Goal: Check status: Check status

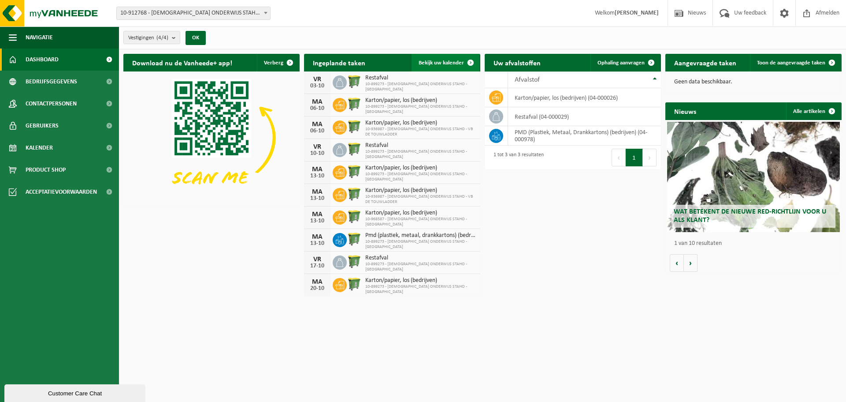
click at [447, 62] on span "Bekijk uw kalender" at bounding box center [441, 63] width 45 height 6
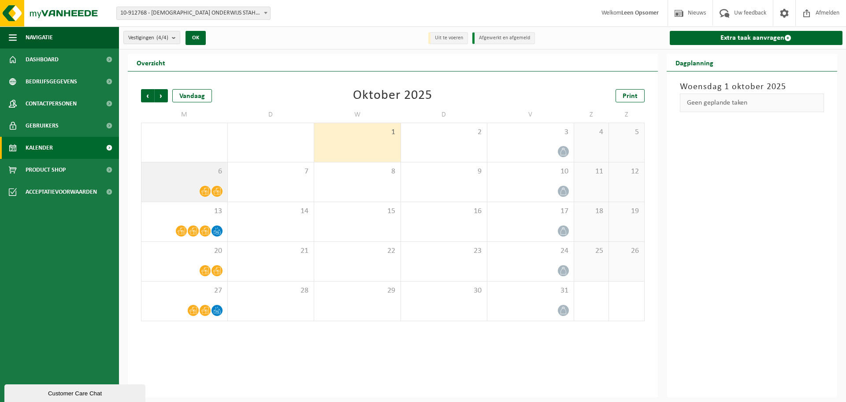
click at [176, 182] on div "6" at bounding box center [185, 181] width 86 height 39
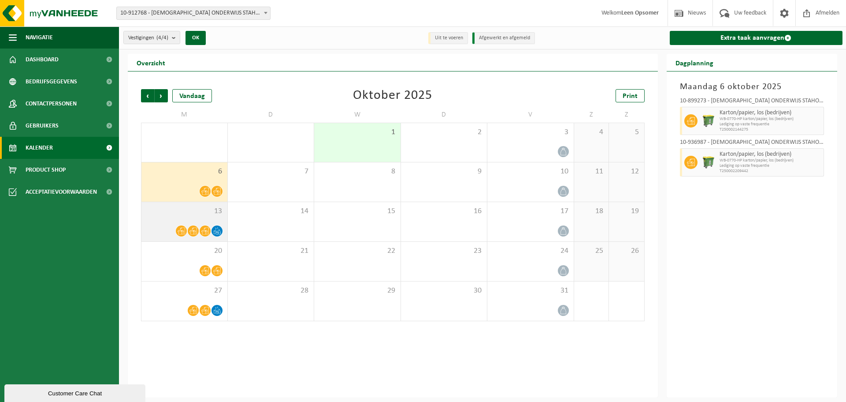
click at [180, 220] on div "13" at bounding box center [185, 221] width 86 height 39
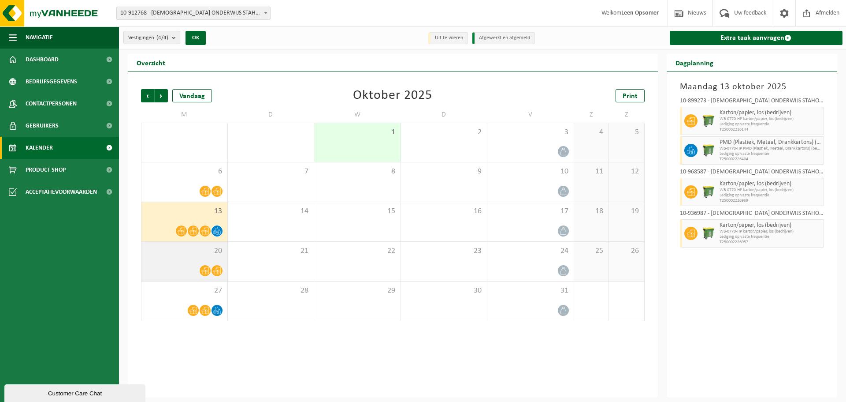
click at [197, 259] on div "20" at bounding box center [185, 261] width 86 height 39
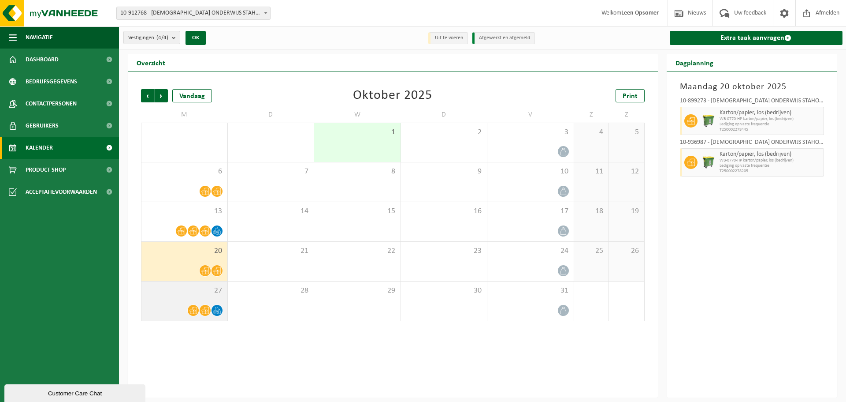
click at [184, 303] on div "27" at bounding box center [185, 300] width 86 height 39
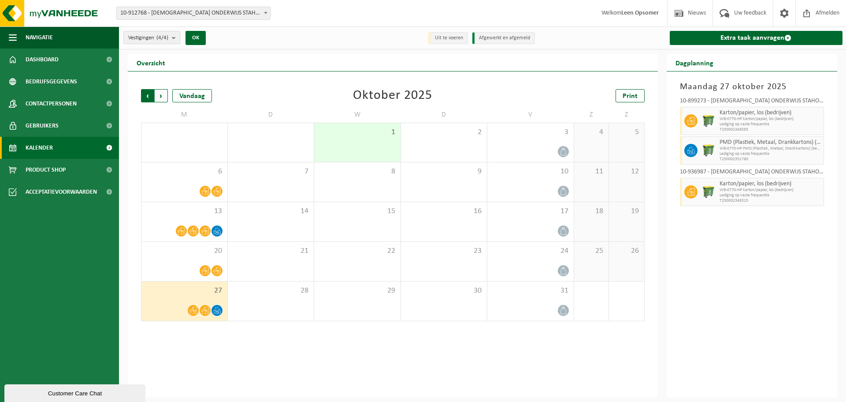
click at [162, 94] on span "Volgende" at bounding box center [161, 95] width 13 height 13
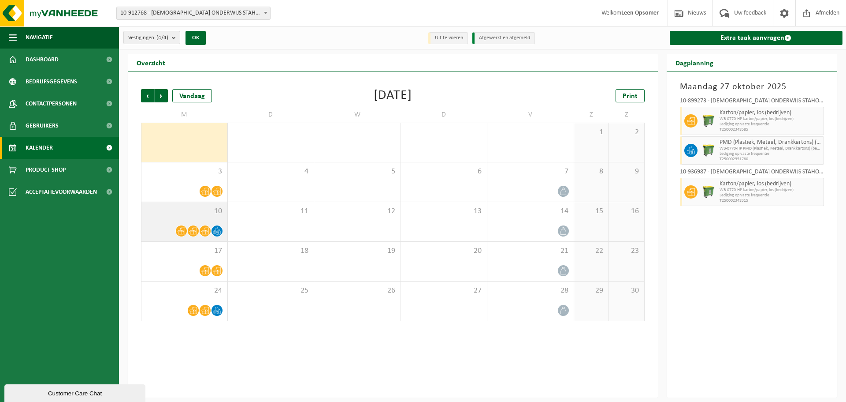
click at [179, 218] on div "10" at bounding box center [185, 221] width 86 height 39
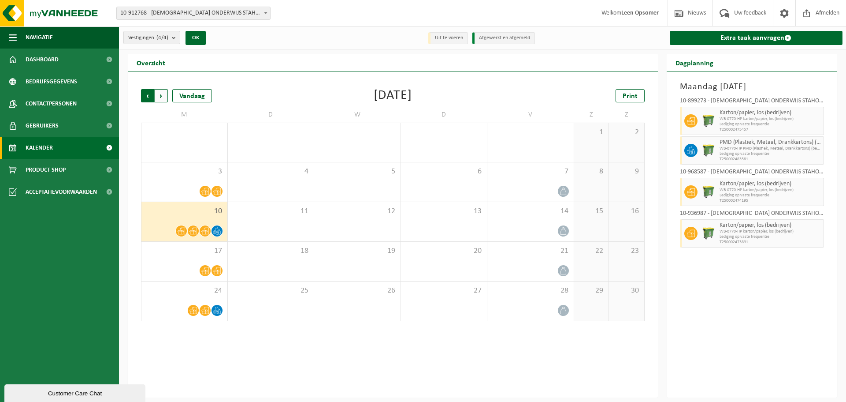
click at [160, 93] on span "Volgende" at bounding box center [161, 95] width 13 height 13
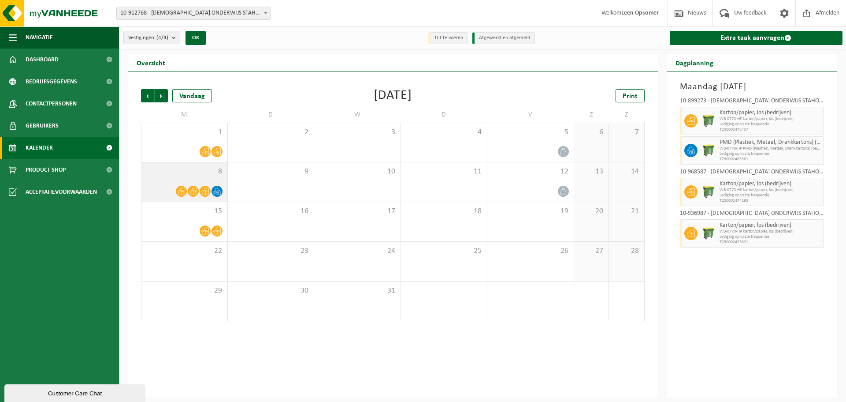
click at [182, 175] on span "8" at bounding box center [184, 172] width 77 height 10
click at [144, 93] on span "Vorige" at bounding box center [147, 95] width 13 height 13
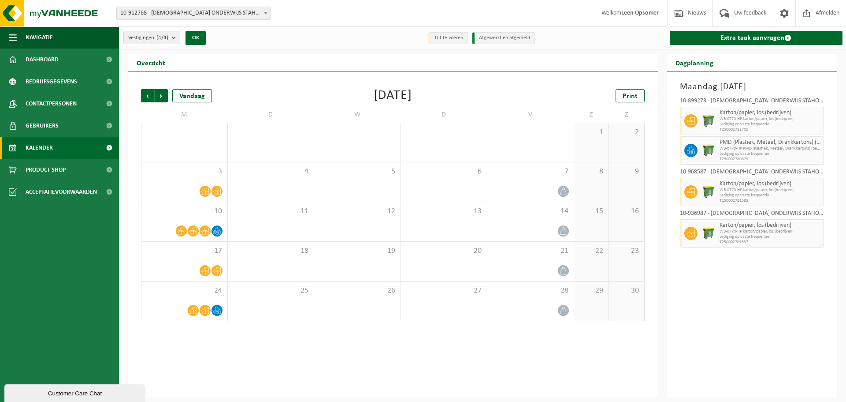
click at [144, 93] on span "Vorige" at bounding box center [147, 95] width 13 height 13
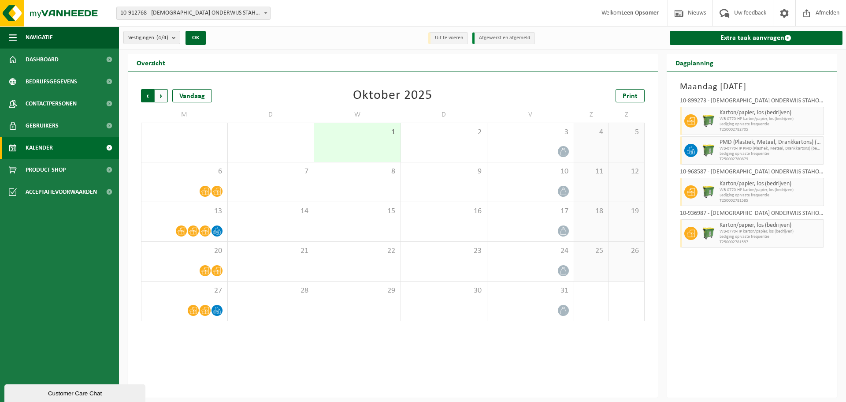
click at [164, 93] on span "Volgende" at bounding box center [161, 95] width 13 height 13
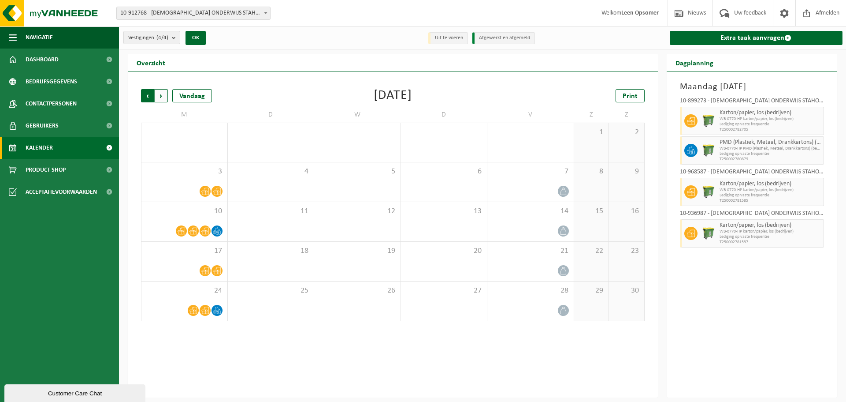
click at [162, 93] on span "Volgende" at bounding box center [161, 95] width 13 height 13
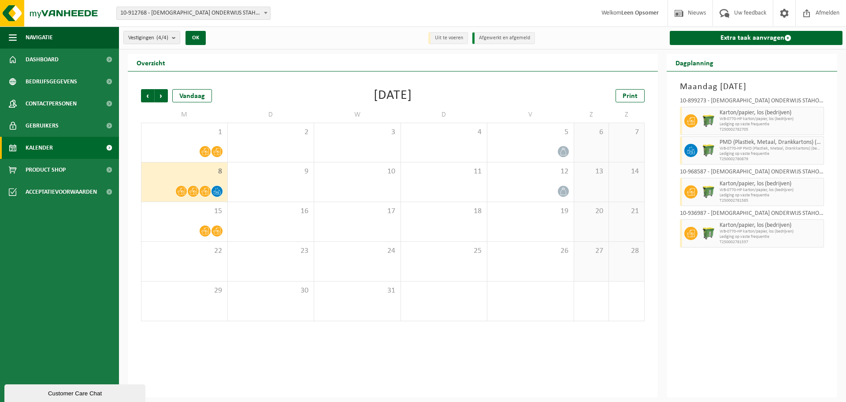
click at [162, 93] on span "Volgende" at bounding box center [161, 95] width 13 height 13
